Goal: Task Accomplishment & Management: Manage account settings

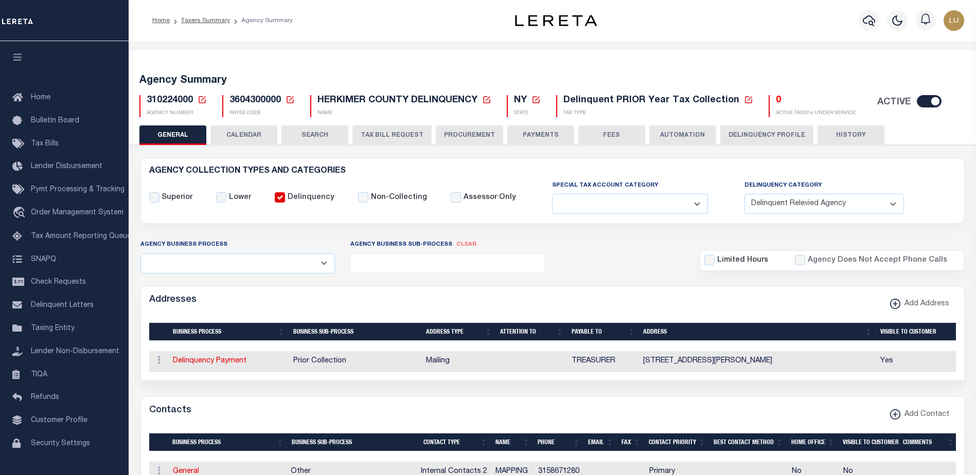
select select "1"
select select
click at [289, 100] on icon at bounding box center [289, 99] width 9 height 9
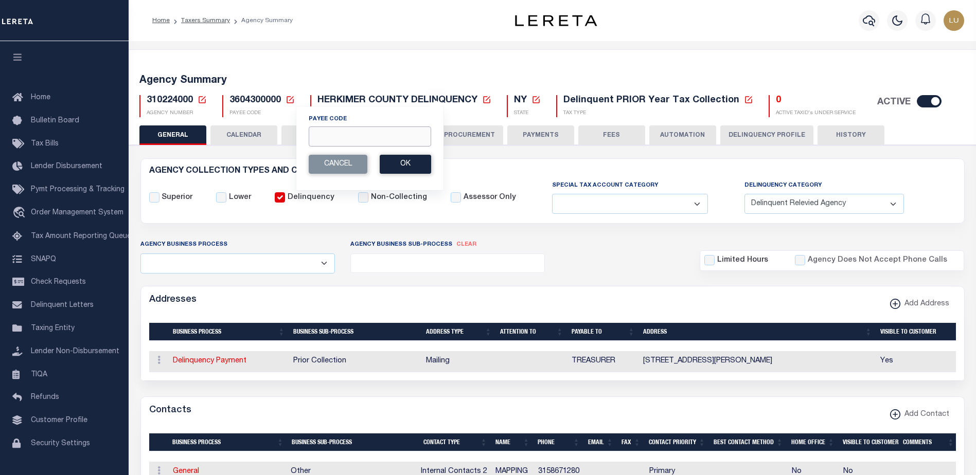
click at [344, 132] on input "Payee Code" at bounding box center [370, 137] width 122 height 20
paste input "4206321000"
type input "4206321000"
click at [405, 161] on button "Ok" at bounding box center [405, 164] width 51 height 19
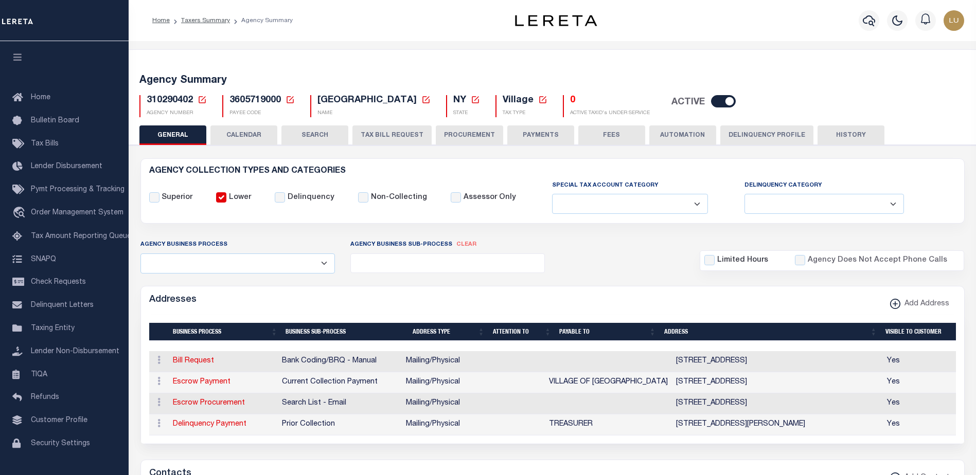
select select
click at [259, 97] on span "3605719000" at bounding box center [254, 100] width 51 height 9
copy h5 "3605719000"
click at [180, 98] on span "310290402" at bounding box center [170, 100] width 46 height 9
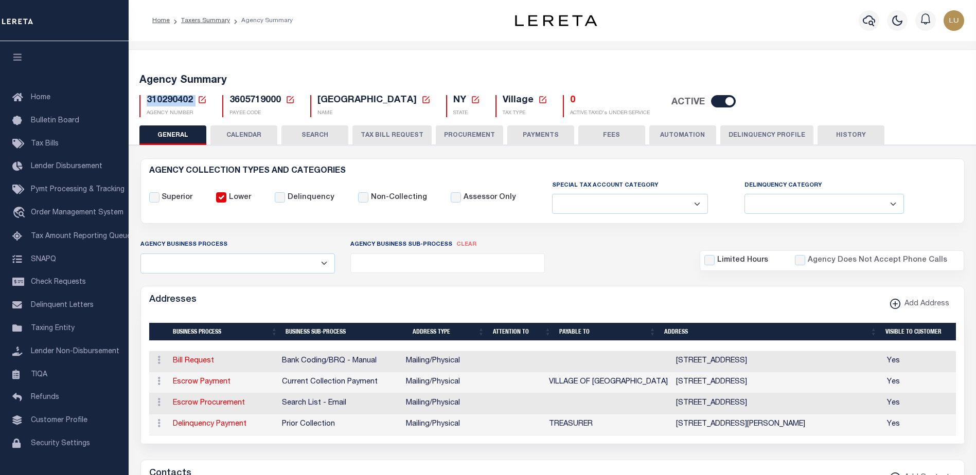
click at [180, 98] on span "310290402" at bounding box center [170, 100] width 46 height 9
copy h5 "310290402"
drag, startPoint x: 662, startPoint y: 425, endPoint x: 806, endPoint y: 430, distance: 144.1
click at [806, 430] on td "20 PARK ST , FONDA, NY, 12068-4830" at bounding box center [777, 425] width 211 height 21
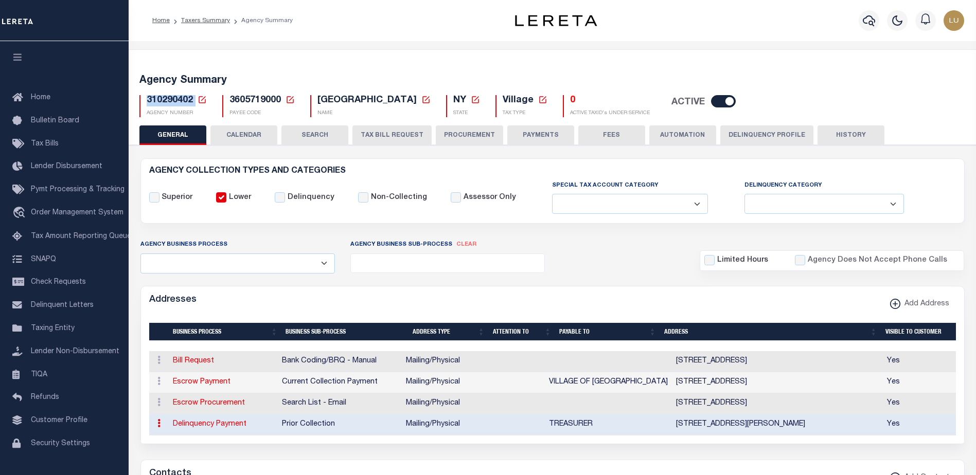
click at [248, 99] on span "3605719000" at bounding box center [254, 100] width 51 height 9
copy h5 "3605719000"
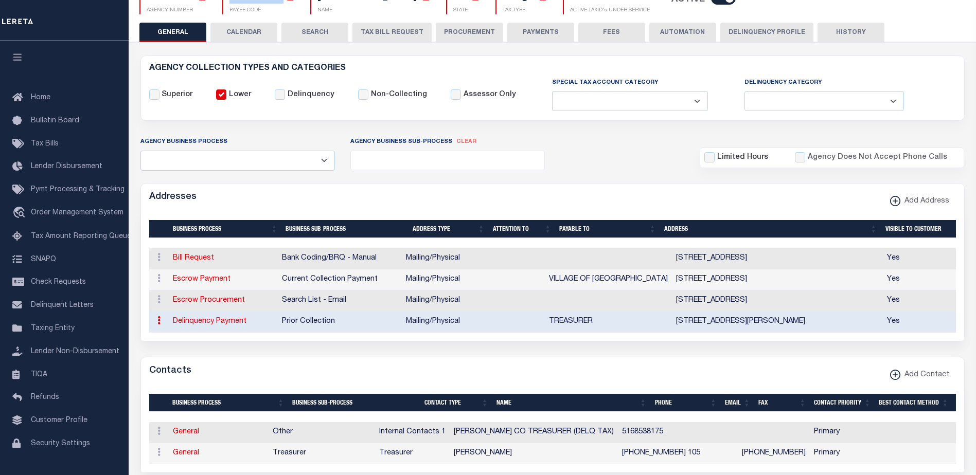
drag, startPoint x: 662, startPoint y: 321, endPoint x: 789, endPoint y: 320, distance: 127.0
click at [789, 320] on tr "ACTIONS View Address Delinquency Payment Prior Collection Mailing/Physical TREA…" at bounding box center [553, 322] width 808 height 21
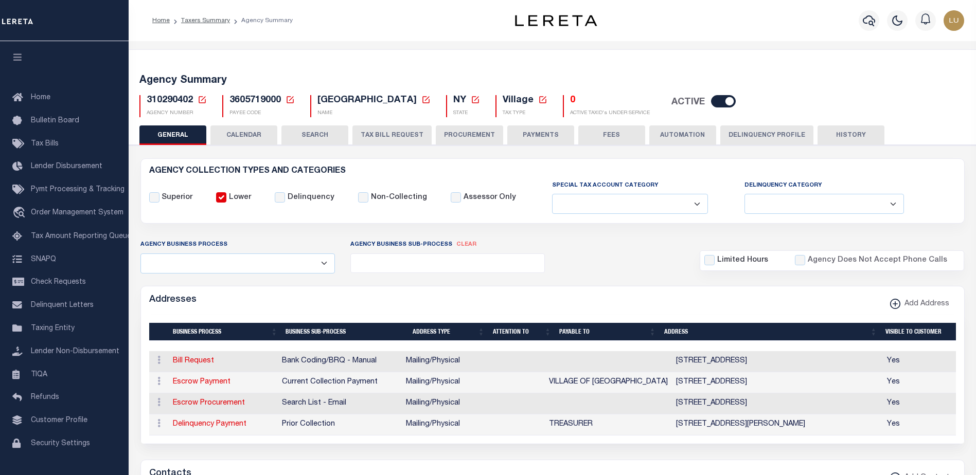
select select
click at [292, 99] on icon at bounding box center [289, 99] width 9 height 9
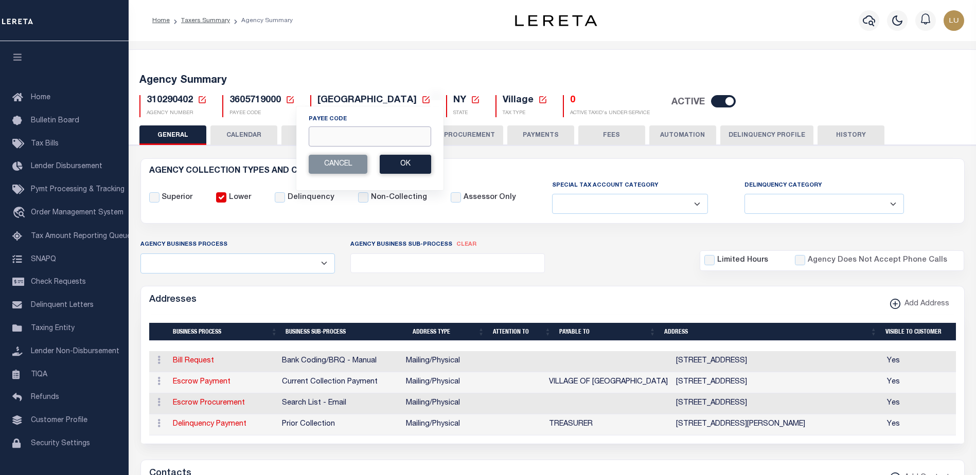
click at [355, 141] on input "Payee Code" at bounding box center [370, 137] width 122 height 20
paste input "3605719000"
type input "3605719000"
click at [414, 166] on button "Ok" at bounding box center [405, 164] width 51 height 19
click at [400, 166] on button "Ok" at bounding box center [405, 164] width 51 height 19
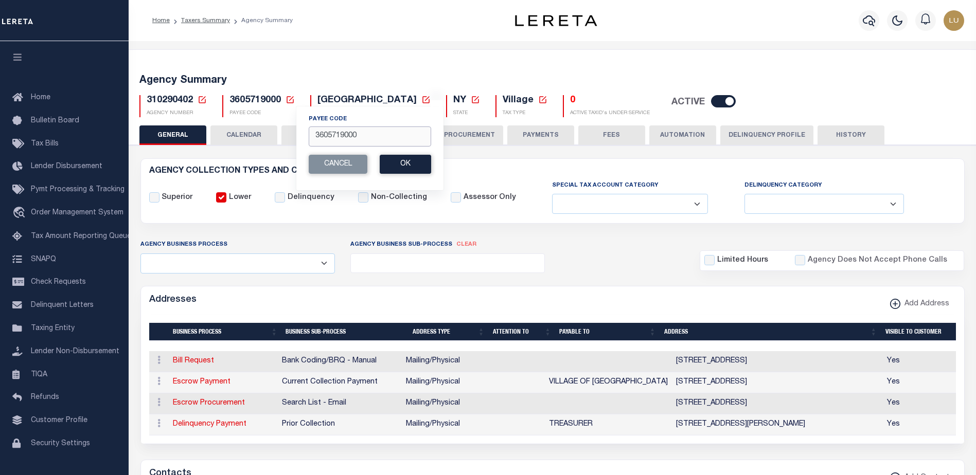
click at [352, 136] on input "3605719000" at bounding box center [370, 137] width 122 height 20
click at [352, 135] on input "3605719000" at bounding box center [370, 137] width 122 height 20
paste input "00"
type input "3605700000"
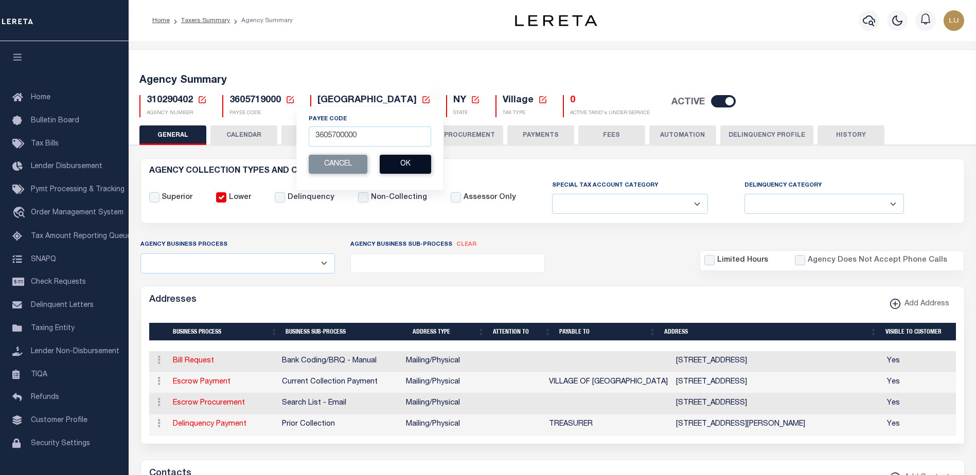
click at [408, 162] on button "Ok" at bounding box center [405, 164] width 51 height 19
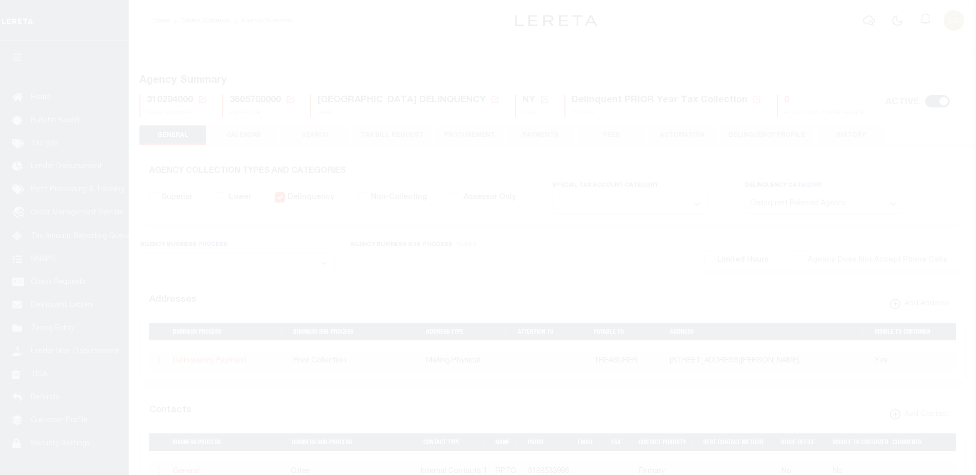
select select "1"
select select
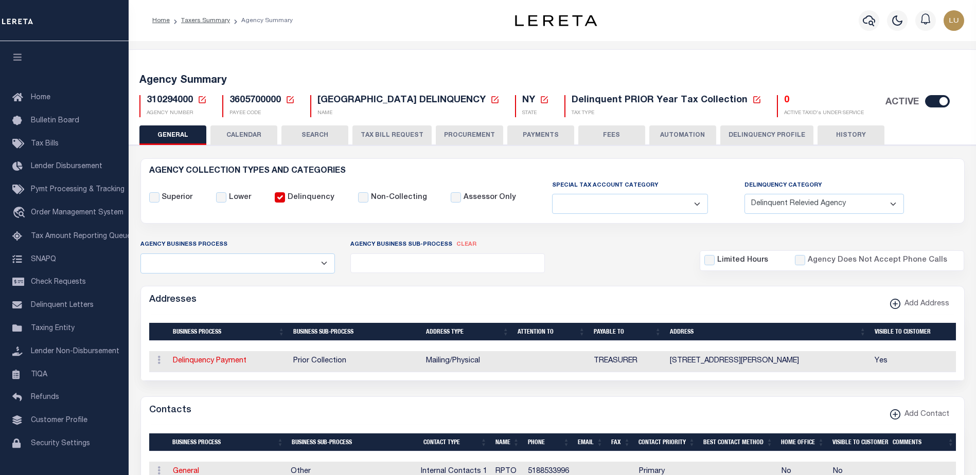
click at [293, 98] on icon at bounding box center [289, 99] width 9 height 9
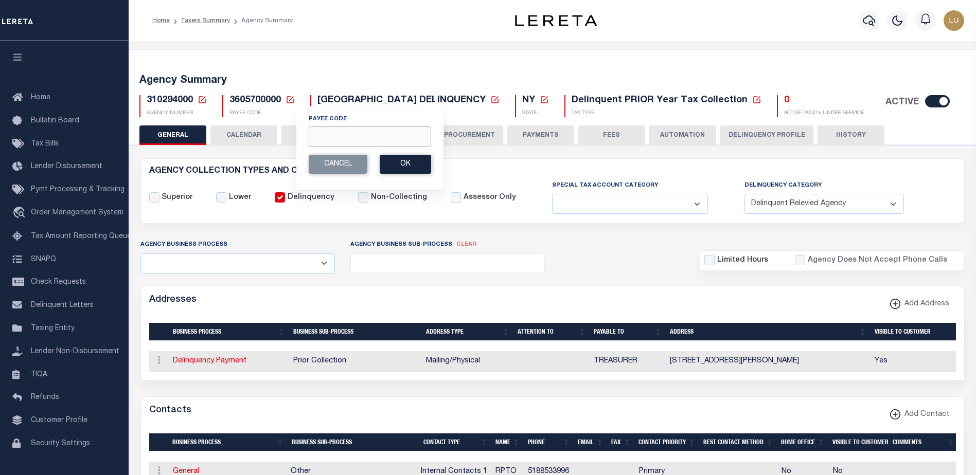
click at [360, 128] on input "Payee Code" at bounding box center [370, 137] width 122 height 20
paste input "4206121000"
type input "4206121000"
click at [402, 166] on button "Ok" at bounding box center [405, 164] width 51 height 19
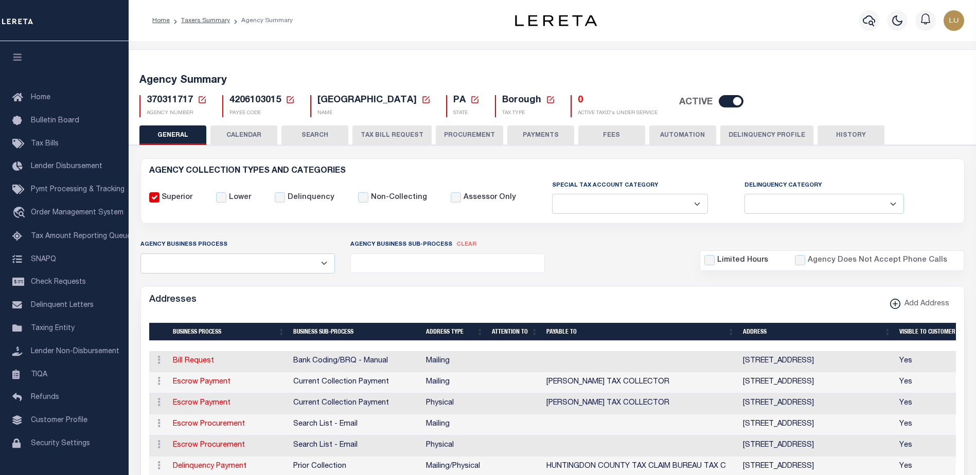
select select
click at [256, 98] on span "4206103015" at bounding box center [254, 100] width 51 height 9
copy h5 "4206103015"
click at [169, 98] on span "370311717" at bounding box center [170, 100] width 46 height 9
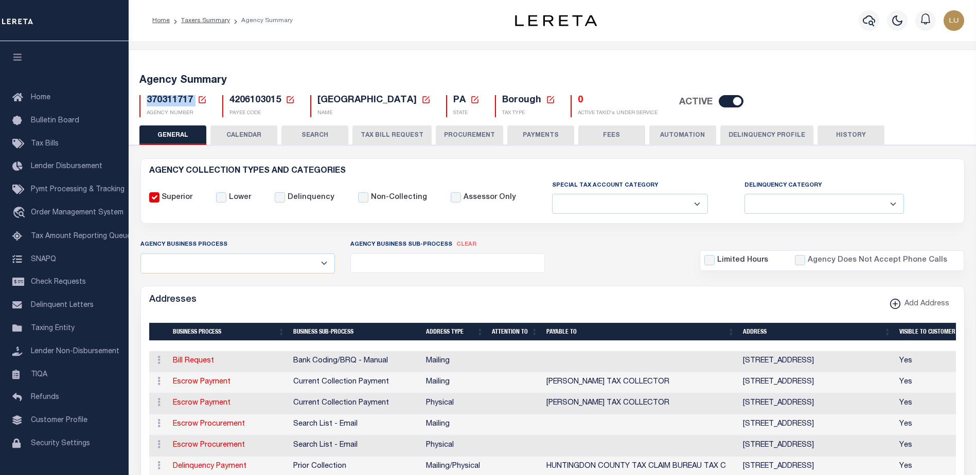
click at [169, 98] on span "370311717" at bounding box center [170, 100] width 46 height 9
copy h5 "370311717"
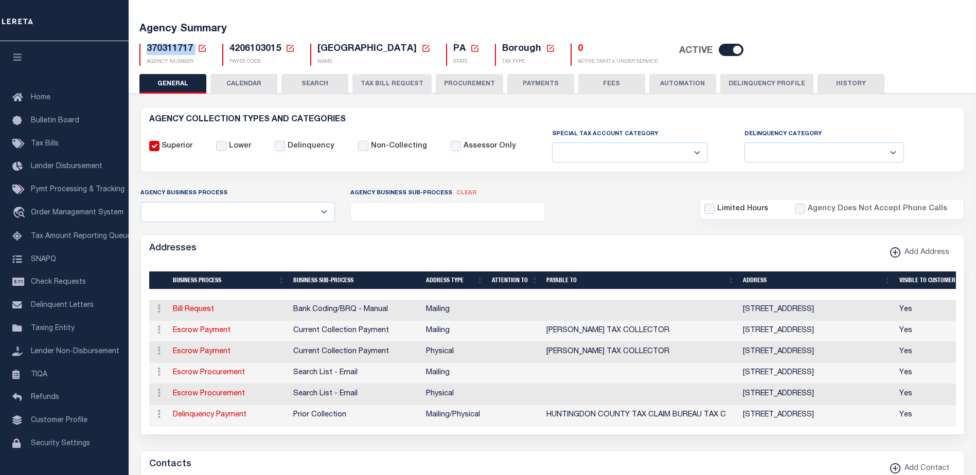
drag, startPoint x: 747, startPoint y: 422, endPoint x: 889, endPoint y: 417, distance: 141.5
click at [889, 417] on td "[STREET_ADDRESS]" at bounding box center [817, 415] width 156 height 21
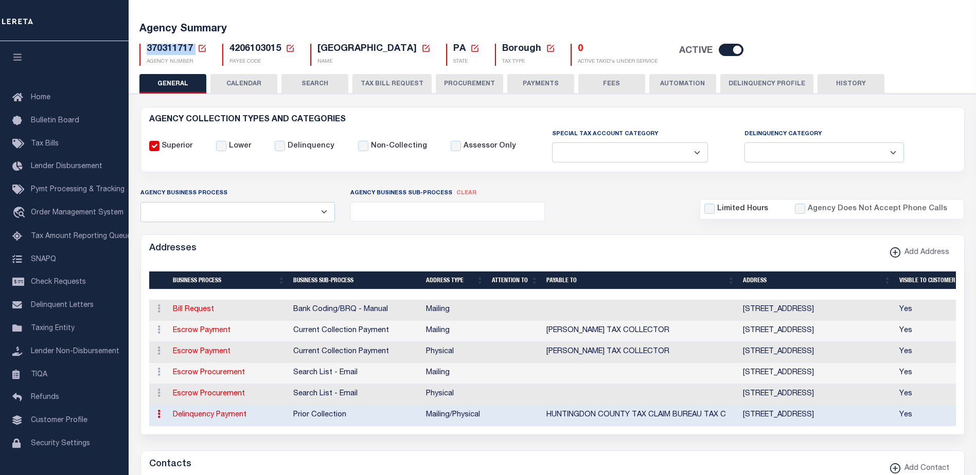
click at [262, 47] on span "4206103015" at bounding box center [254, 48] width 51 height 9
copy h5 "4206103015"
click at [284, 45] on h5 "4206103015 Payee Code Cancel Ok" at bounding box center [261, 49] width 65 height 11
click at [289, 47] on icon at bounding box center [289, 48] width 9 height 9
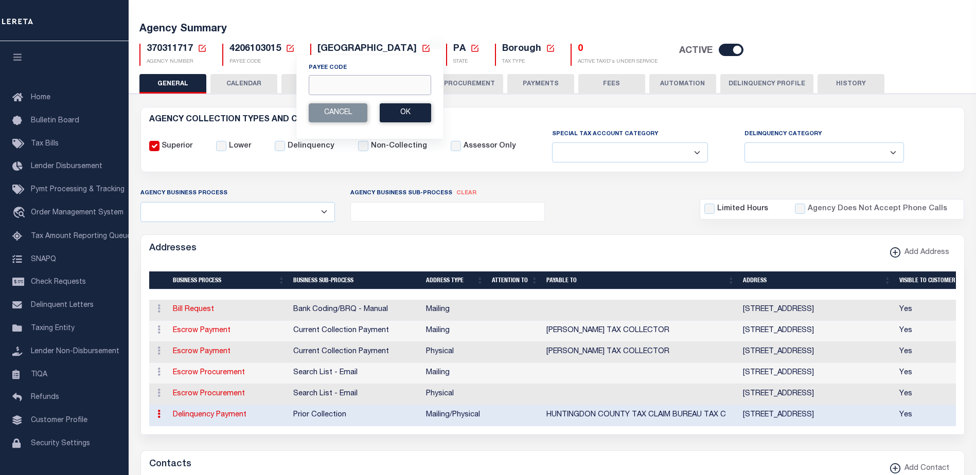
click at [338, 81] on input "Payee Code" at bounding box center [370, 85] width 122 height 20
paste input "3605700000"
type input "3605700000"
click at [392, 107] on button "Ok" at bounding box center [405, 112] width 51 height 19
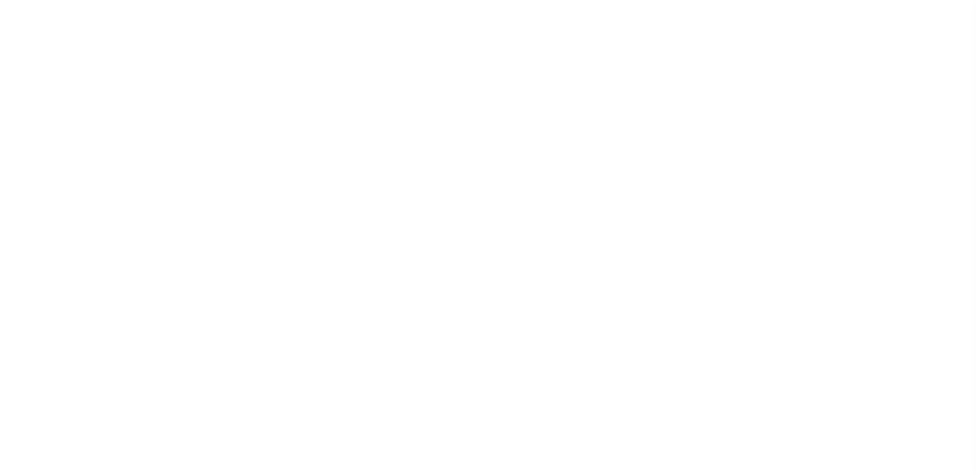
select select "1"
select select
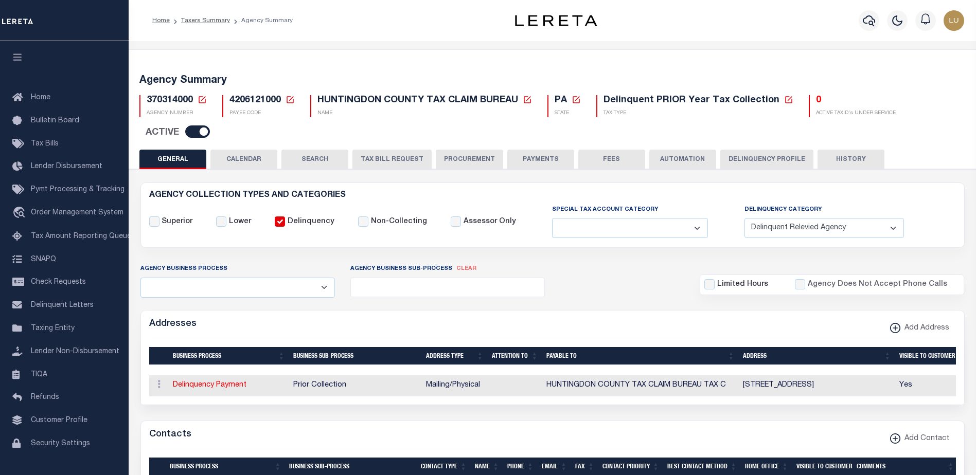
click at [283, 96] on h5 "4206121000 Payee Code Cancel Ok" at bounding box center [261, 100] width 65 height 11
drag, startPoint x: 289, startPoint y: 98, endPoint x: 303, endPoint y: 104, distance: 15.5
click at [289, 98] on icon at bounding box center [289, 99] width 9 height 9
click at [388, 145] on input "Payee Code" at bounding box center [370, 137] width 122 height 20
paste input "4206321000"
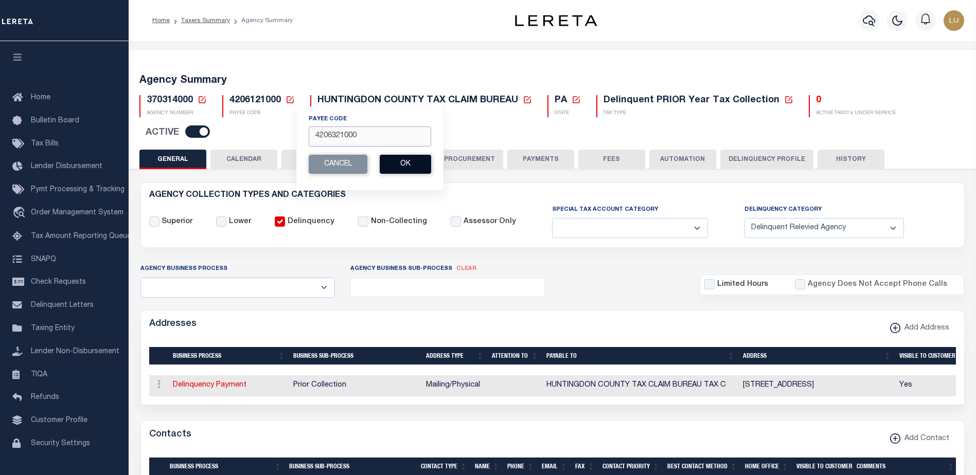
type input "4206321000"
click at [423, 163] on button "Ok" at bounding box center [405, 164] width 51 height 19
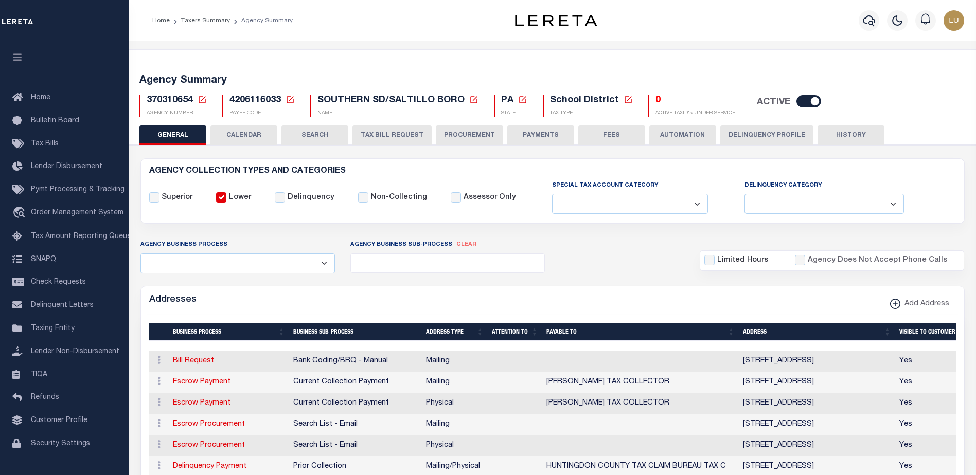
select select
click at [270, 98] on span "4206116033" at bounding box center [254, 100] width 51 height 9
copy h5 "4206116033"
click at [255, 99] on span "4206116033" at bounding box center [254, 100] width 51 height 9
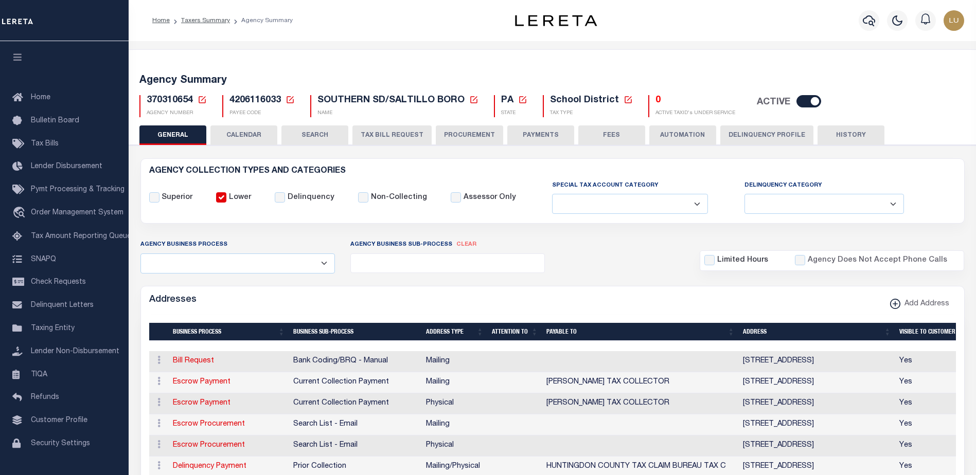
click at [184, 101] on span "370310654" at bounding box center [170, 100] width 46 height 9
copy h5 "370310654"
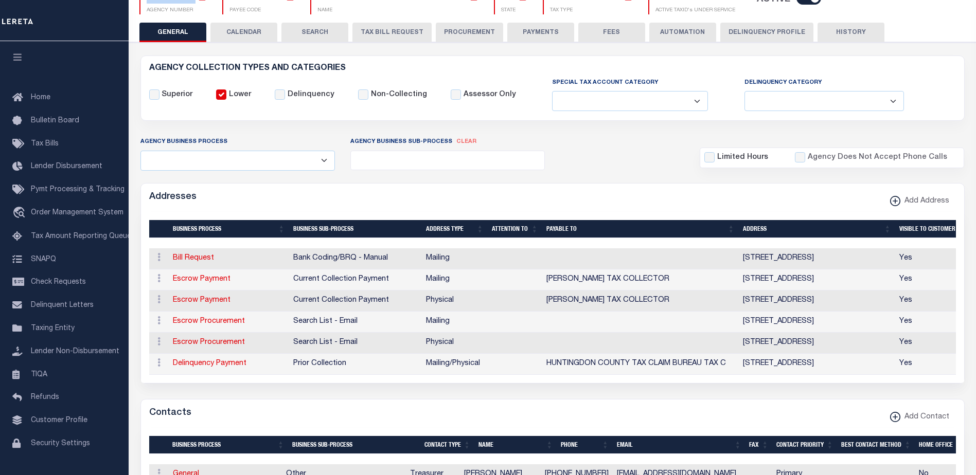
drag, startPoint x: 747, startPoint y: 362, endPoint x: 888, endPoint y: 363, distance: 141.4
click at [888, 363] on td "233 PENN ST , HUNTINGDON, PA, 16652" at bounding box center [817, 364] width 156 height 21
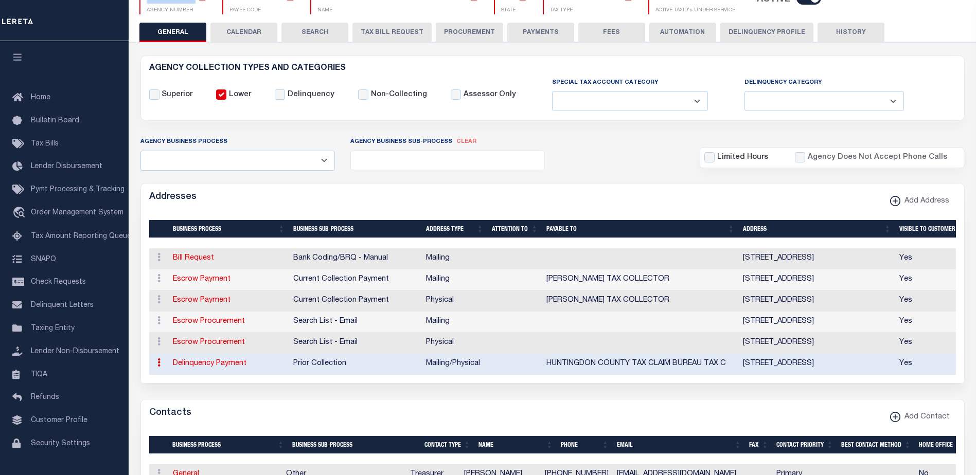
scroll to position [0, 0]
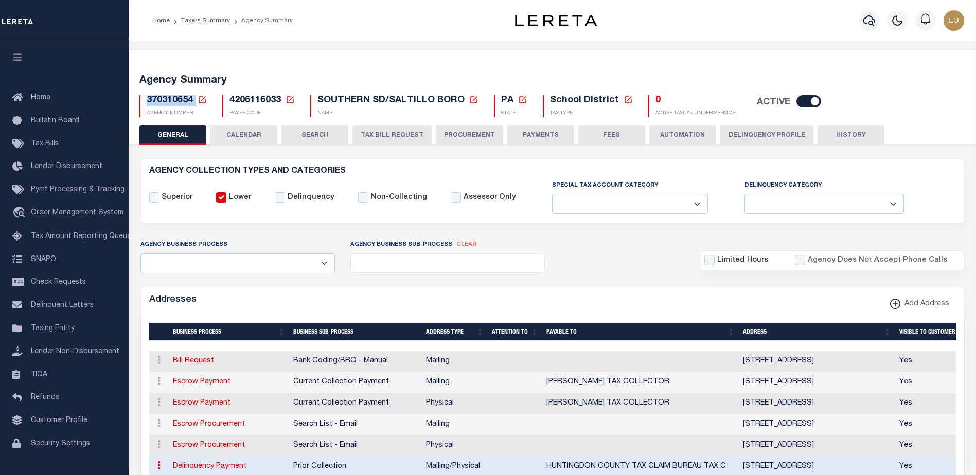
click at [242, 99] on span "4206116033" at bounding box center [254, 100] width 51 height 9
copy div "4206116033 Payee Code Cancel Ok"
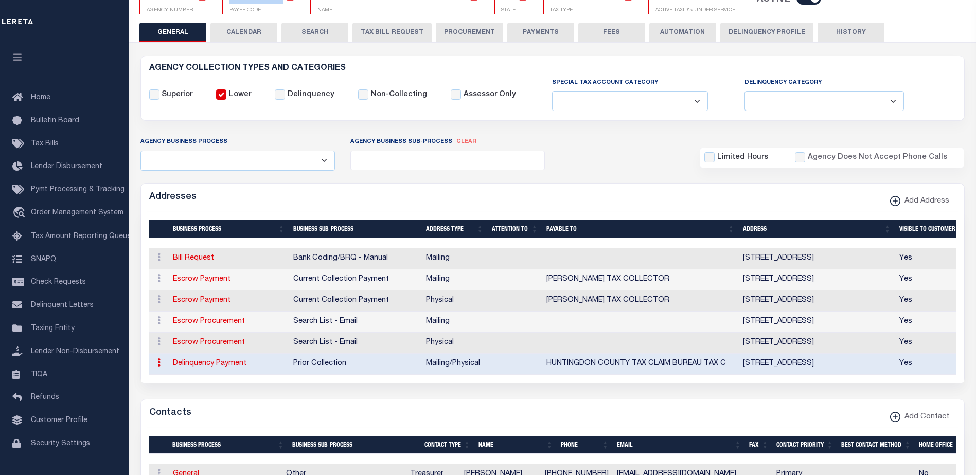
drag, startPoint x: 742, startPoint y: 368, endPoint x: 839, endPoint y: 367, distance: 97.2
click at [839, 367] on td "233 PENN ST , HUNTINGDON, PA, 16652" at bounding box center [817, 364] width 156 height 21
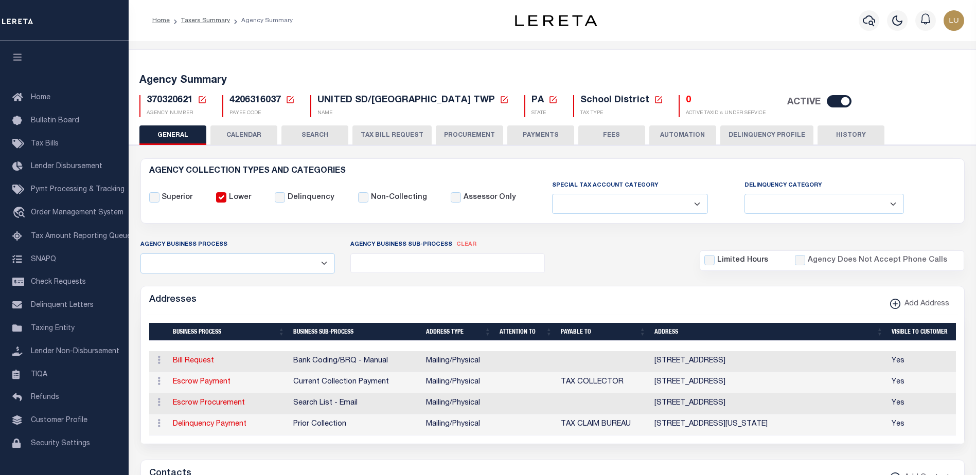
select select
click at [243, 101] on span "4206316037" at bounding box center [254, 100] width 51 height 9
copy h5 "4206316037"
click at [257, 98] on span "4206316037" at bounding box center [254, 100] width 51 height 9
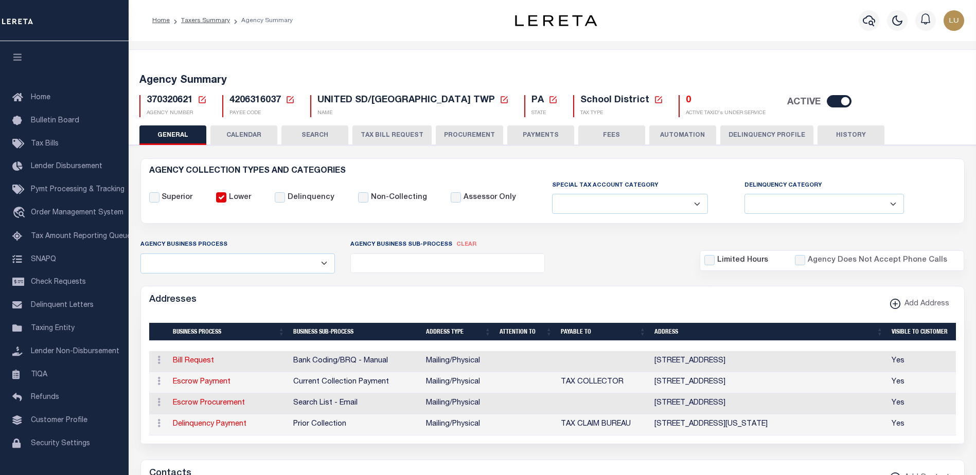
click at [257, 98] on span "4206316037" at bounding box center [254, 100] width 51 height 9
click at [169, 100] on span "370320621" at bounding box center [170, 100] width 46 height 9
copy span "370320621"
click at [176, 101] on span "370320621" at bounding box center [170, 100] width 46 height 9
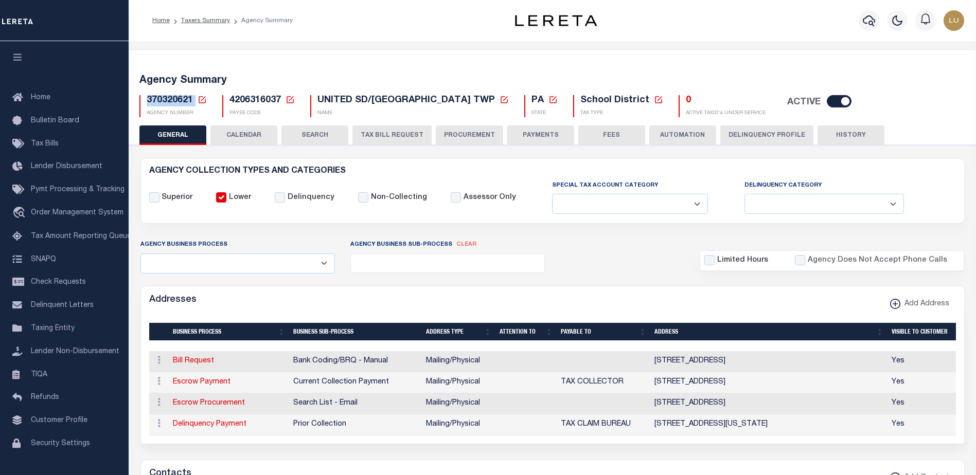
click at [176, 101] on span "370320621" at bounding box center [170, 100] width 46 height 9
copy h5 "370320621"
drag, startPoint x: 687, startPoint y: 428, endPoint x: 829, endPoint y: 430, distance: 141.5
click at [829, 430] on tr "ACTIONS View Address Delinquency Payment Prior Collection Mailing/Physical TAX …" at bounding box center [553, 425] width 808 height 21
click at [253, 98] on span "4206316037" at bounding box center [254, 100] width 51 height 9
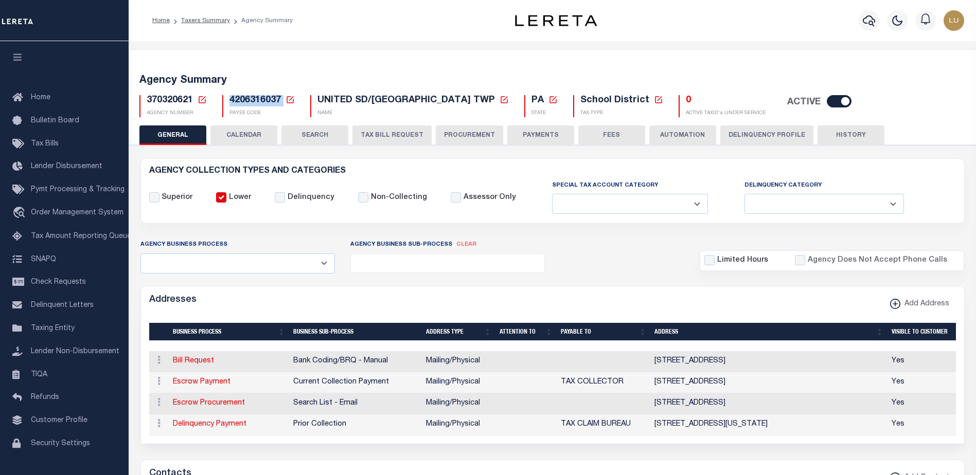
click at [253, 98] on span "4206316037" at bounding box center [254, 100] width 51 height 9
copy h5 "4206316037"
drag, startPoint x: 656, startPoint y: 428, endPoint x: 872, endPoint y: 428, distance: 216.5
click at [872, 428] on td "825 PHILADELPHIA ST, INDIANA, PA, 15701-3951" at bounding box center [768, 425] width 237 height 21
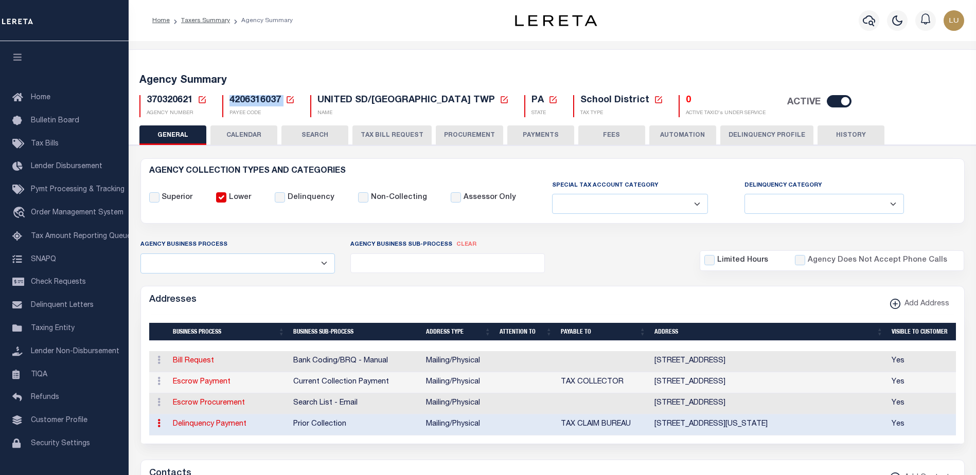
click at [289, 98] on icon at bounding box center [289, 99] width 9 height 9
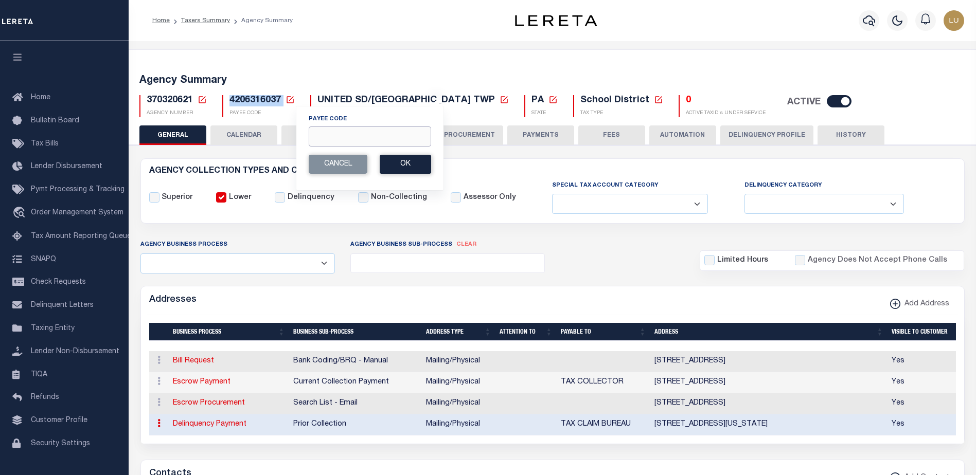
click at [317, 136] on input "Payee Code" at bounding box center [370, 137] width 122 height 20
paste input "4206121000"
type input "4206121000"
click at [412, 165] on button "Ok" at bounding box center [405, 164] width 51 height 19
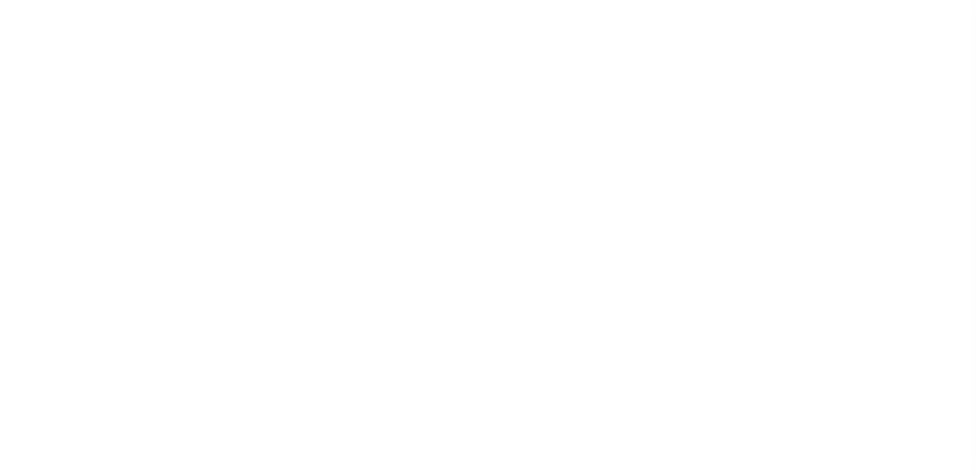
select select "1"
select select
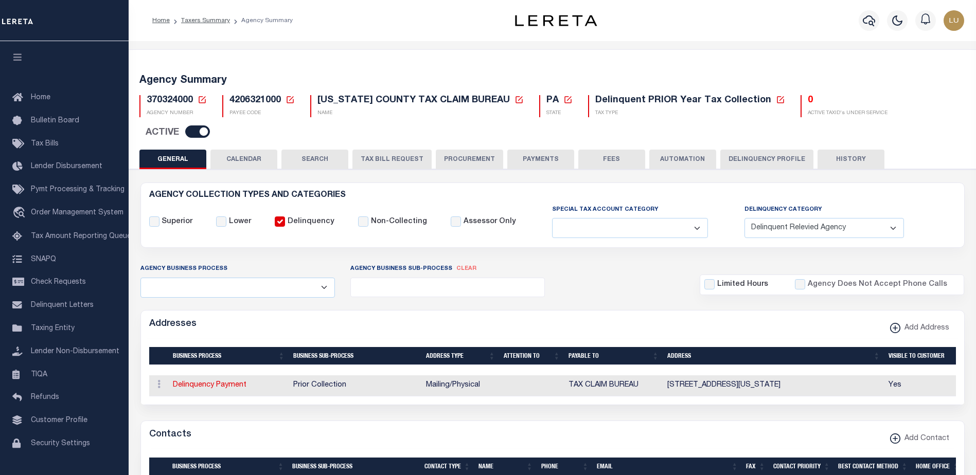
scroll to position [51, 0]
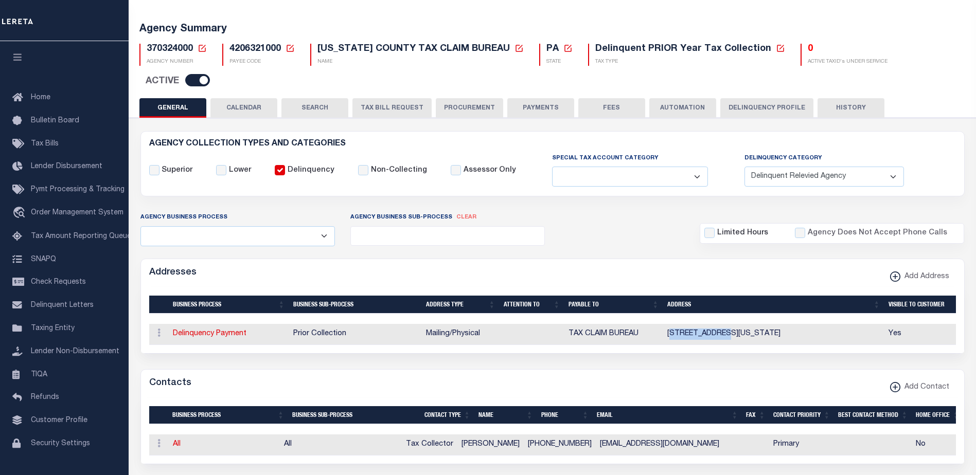
drag, startPoint x: 671, startPoint y: 307, endPoint x: 728, endPoint y: 311, distance: 56.7
click at [728, 324] on td "[STREET_ADDRESS][US_STATE]" at bounding box center [773, 334] width 221 height 21
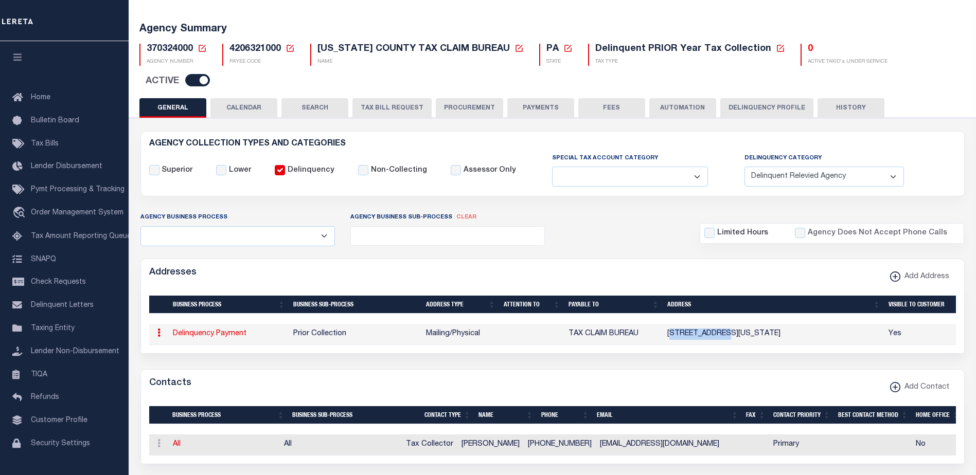
click at [176, 51] on span "370324000" at bounding box center [170, 48] width 46 height 9
copy span "370324000"
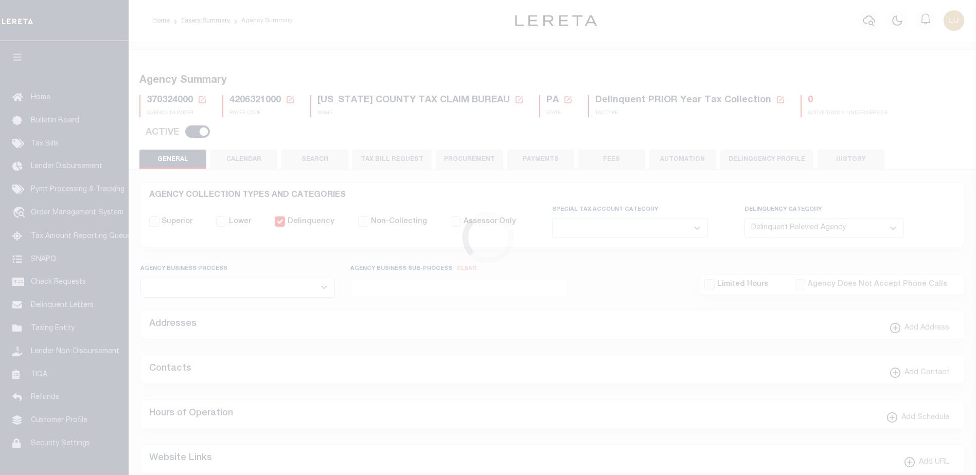
select select "1"
select select
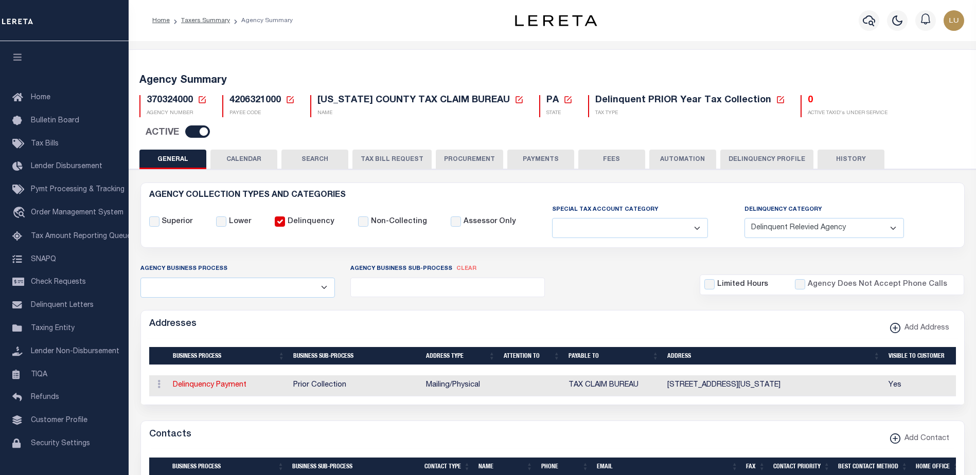
scroll to position [51, 0]
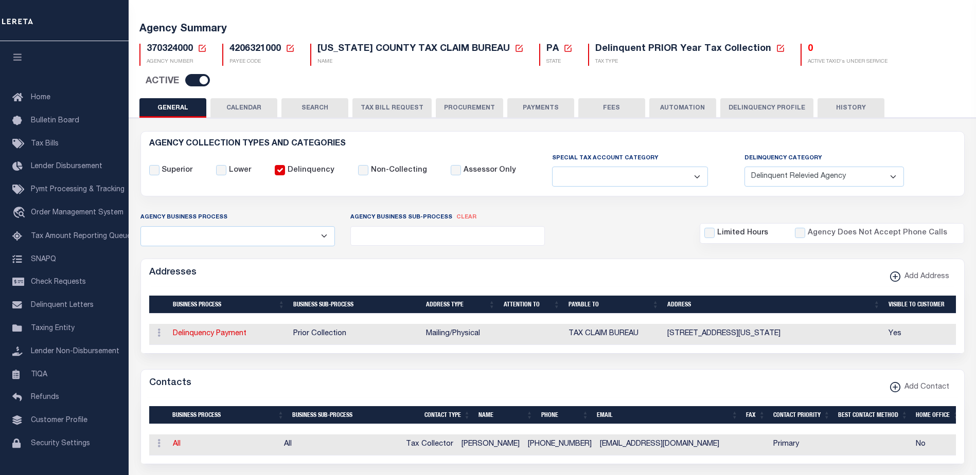
drag, startPoint x: 668, startPoint y: 310, endPoint x: 845, endPoint y: 306, distance: 176.5
click at [845, 324] on td "[STREET_ADDRESS][US_STATE]" at bounding box center [773, 334] width 221 height 21
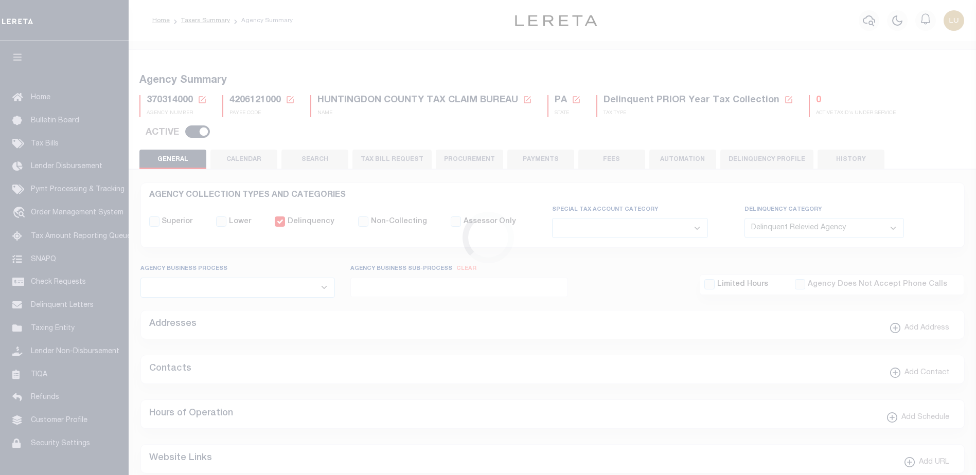
select select "1"
select select
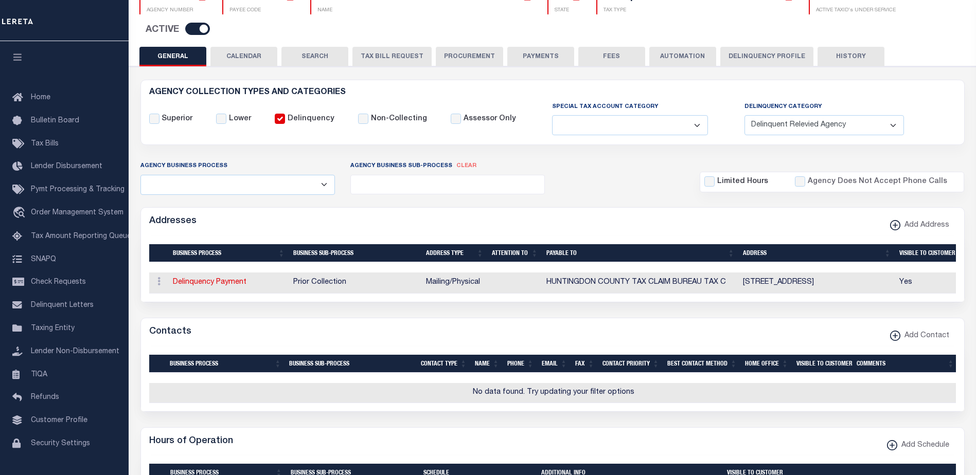
scroll to position [103, 0]
drag, startPoint x: 749, startPoint y: 281, endPoint x: 862, endPoint y: 283, distance: 112.1
click at [862, 283] on td "233 PENN ST , HUNTINGDON, PA, 16652" at bounding box center [817, 283] width 156 height 21
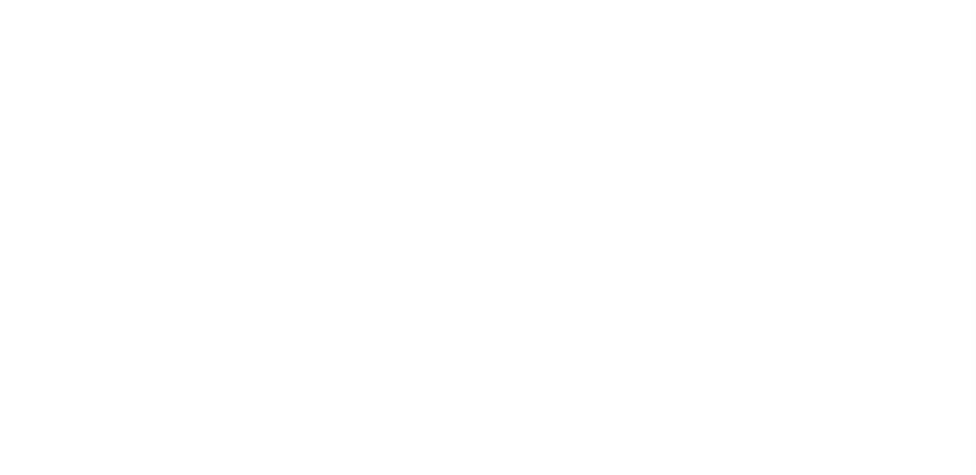
select select "1"
select select
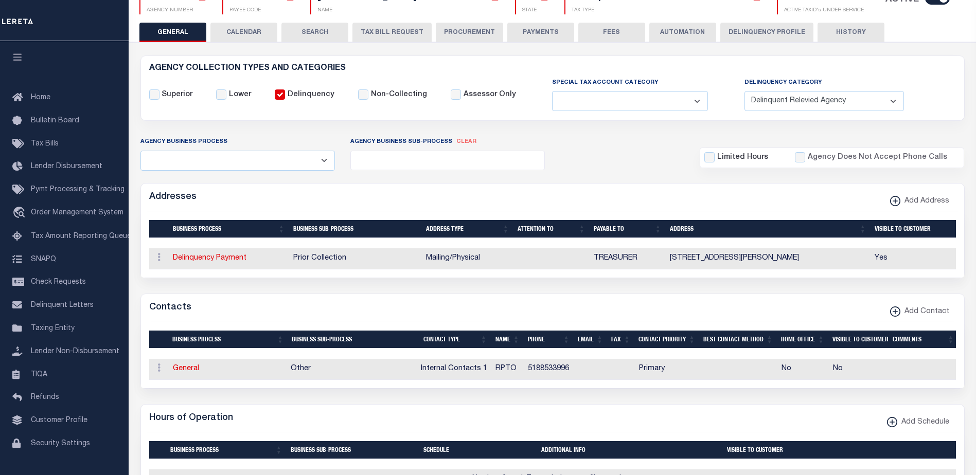
scroll to position [154, 0]
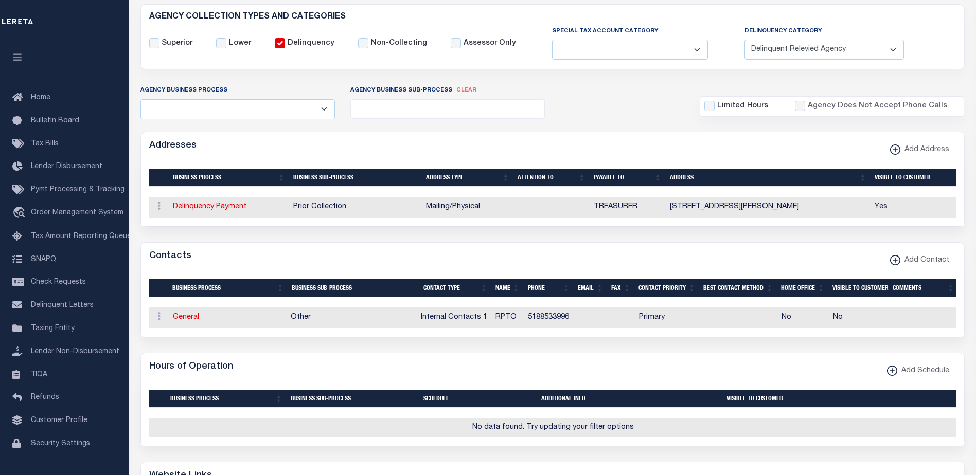
drag, startPoint x: 738, startPoint y: 209, endPoint x: 666, endPoint y: 206, distance: 72.1
click at [666, 207] on td "[STREET_ADDRESS][PERSON_NAME]" at bounding box center [768, 207] width 205 height 21
